Goal: Information Seeking & Learning: Learn about a topic

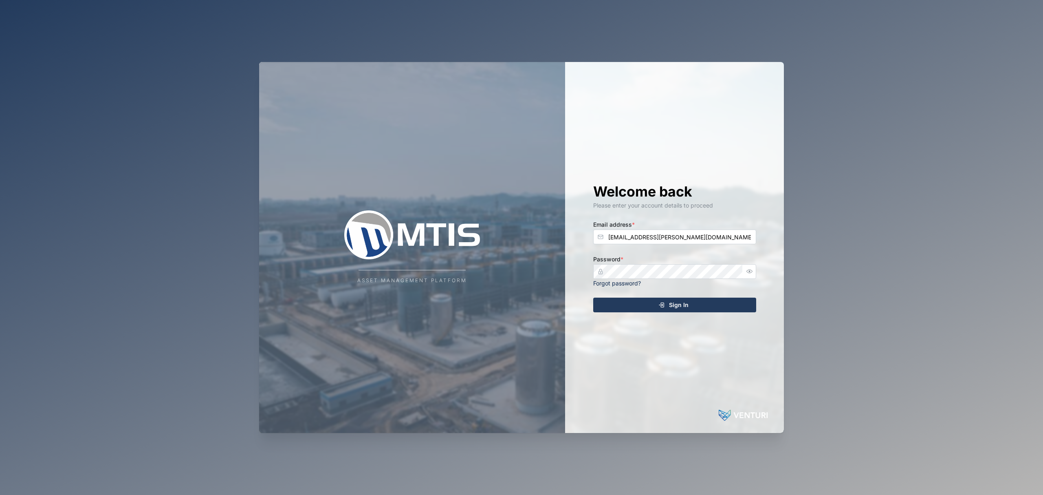
type input "[EMAIL_ADDRESS][PERSON_NAME][DOMAIN_NAME]"
click at [593, 297] on button "Sign In" at bounding box center [674, 304] width 163 height 15
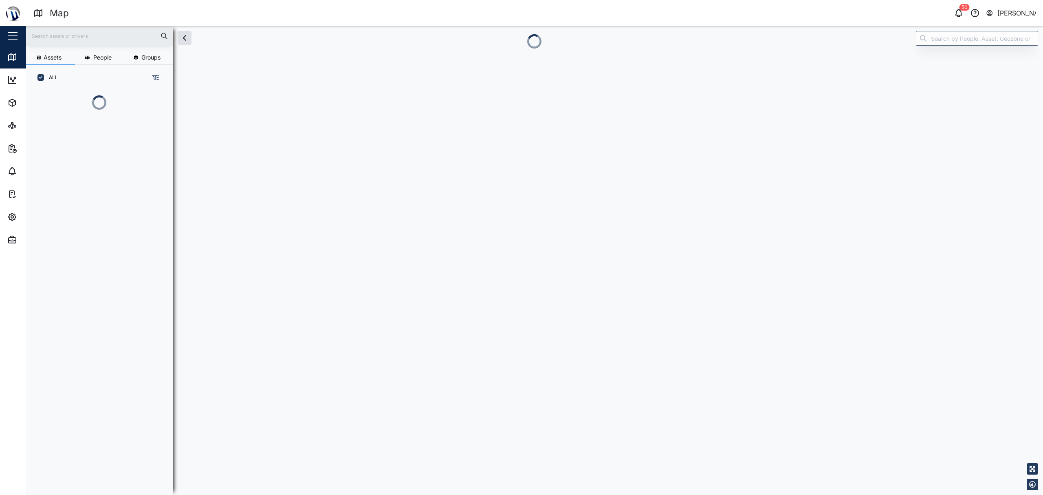
scroll to position [9, 9]
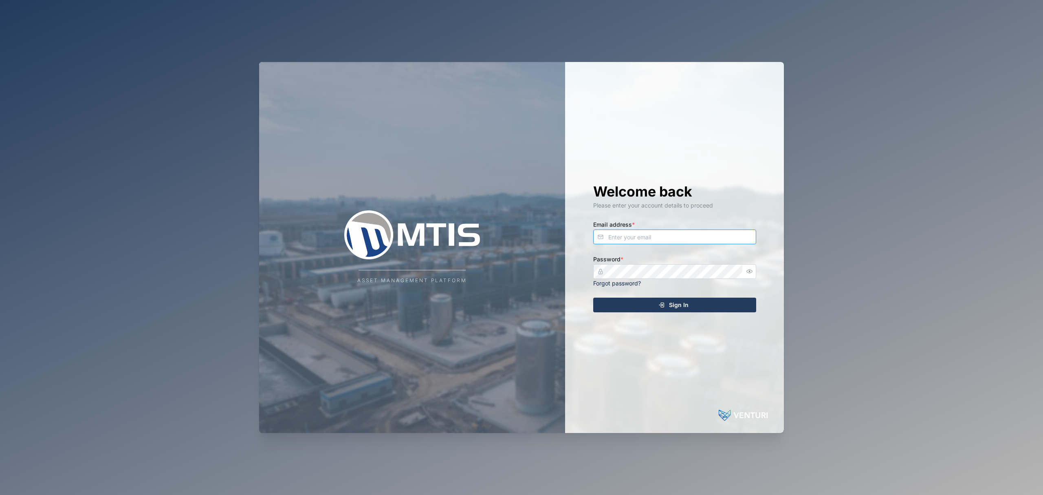
click at [692, 240] on input "Email address *" at bounding box center [674, 236] width 163 height 15
type input "declan.delahunty@venturi.io"
click at [593, 297] on button "Sign In" at bounding box center [674, 304] width 163 height 15
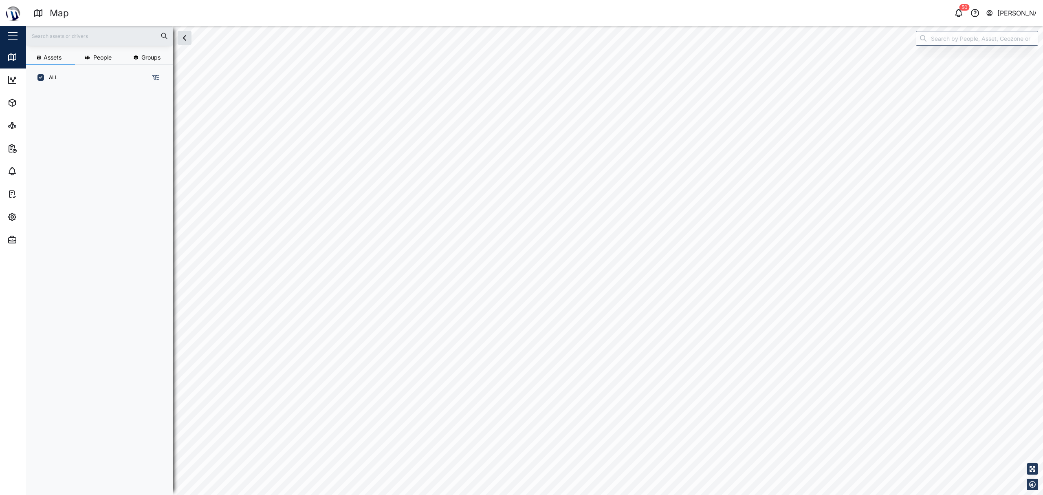
scroll to position [393, 125]
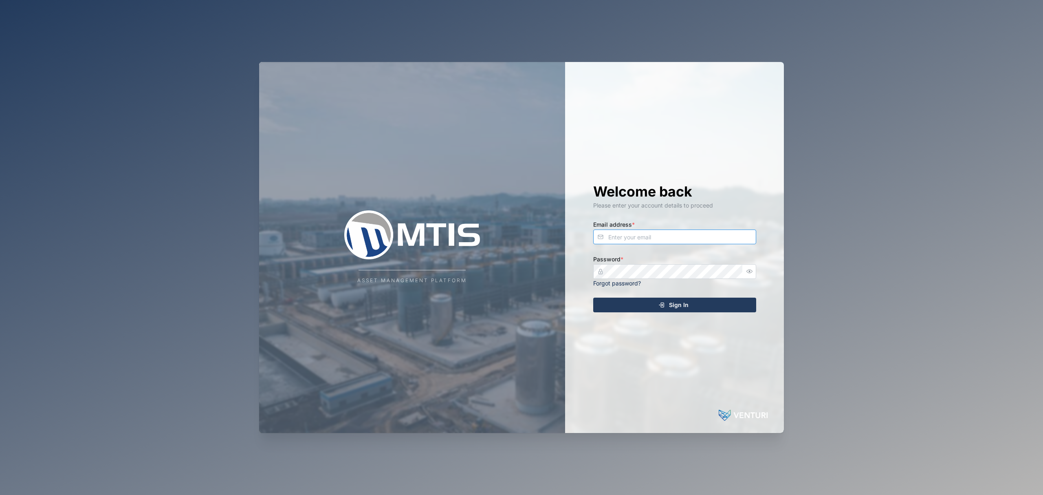
click at [699, 235] on input "Email address *" at bounding box center [674, 236] width 163 height 15
type input "[EMAIL_ADDRESS][PERSON_NAME][DOMAIN_NAME]"
click at [593, 297] on button "Sign In" at bounding box center [674, 304] width 163 height 15
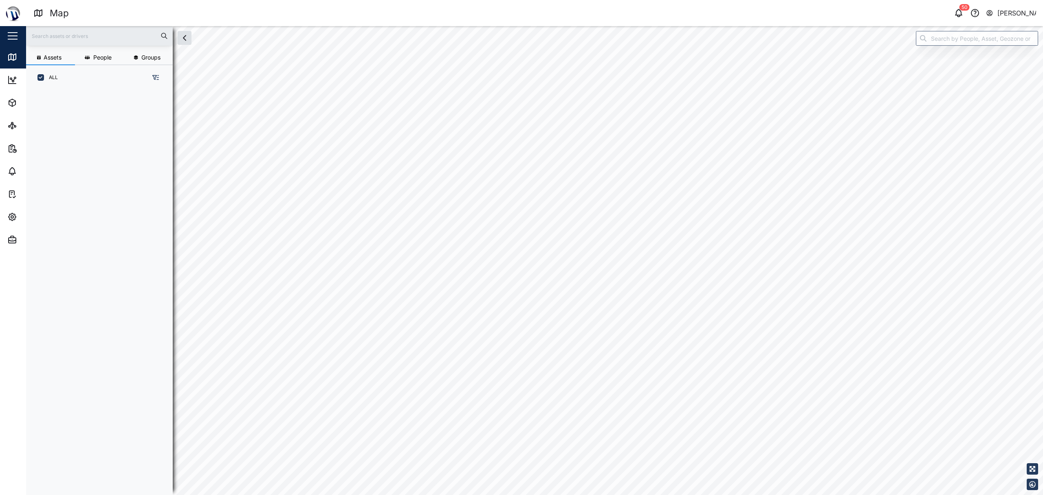
scroll to position [393, 125]
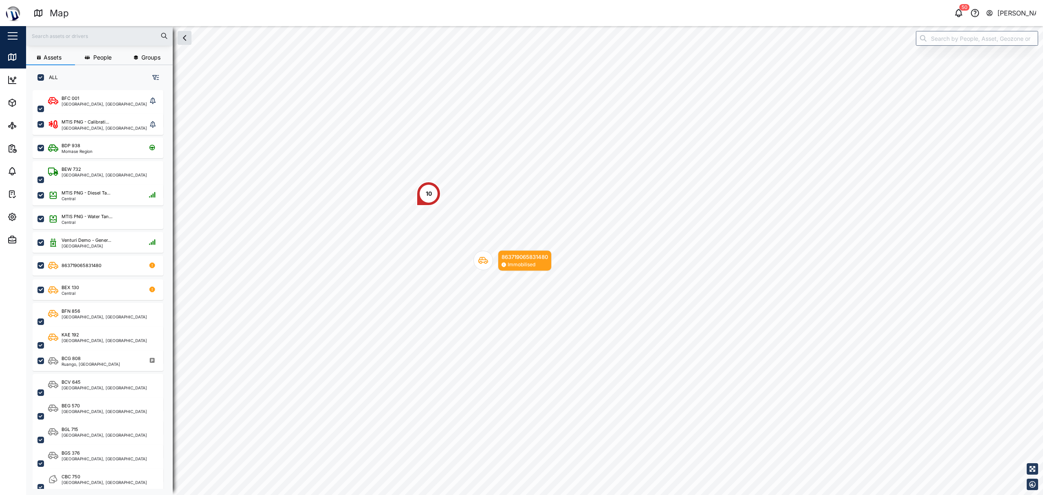
click at [424, 26] on div "863719065831480 Immobilised 10 FAC 698 Parked" at bounding box center [534, 26] width 1017 height 0
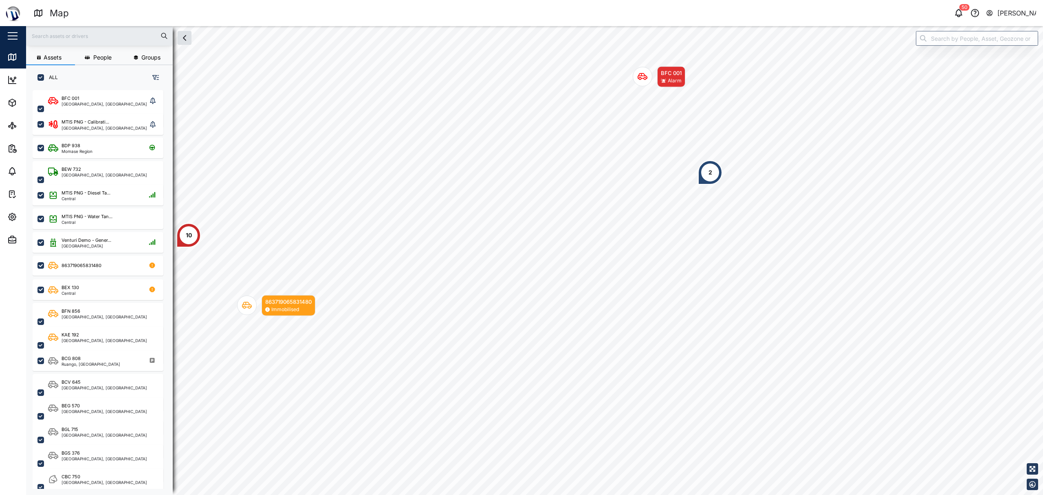
click at [507, 26] on div "863719065831480 Immobilised 10 BFC 001 Alarm 2" at bounding box center [534, 26] width 1017 height 0
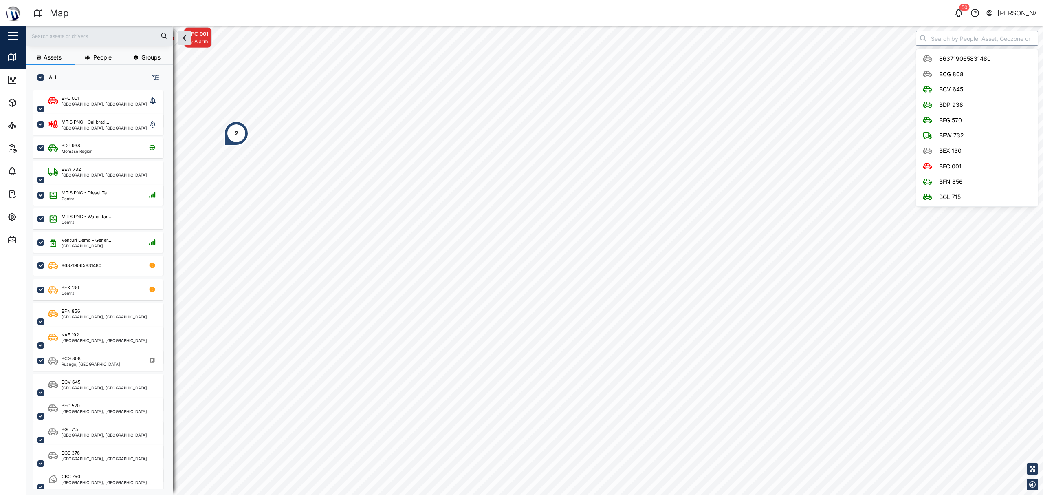
click at [957, 37] on input "search" at bounding box center [977, 38] width 122 height 15
